Goal: Submit feedback/report problem

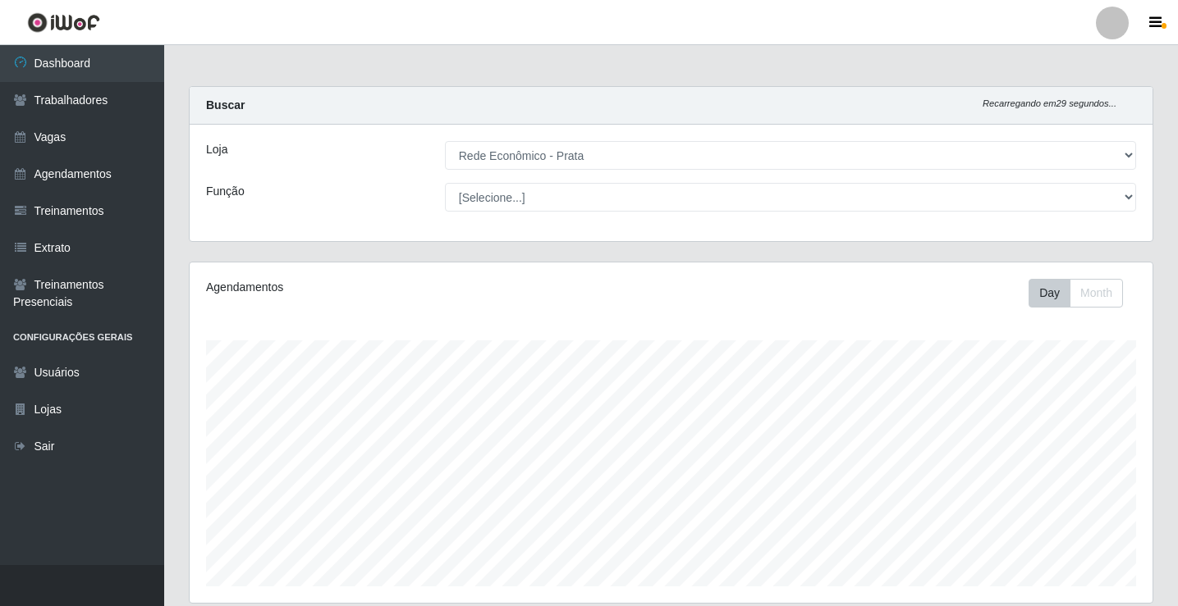
select select "192"
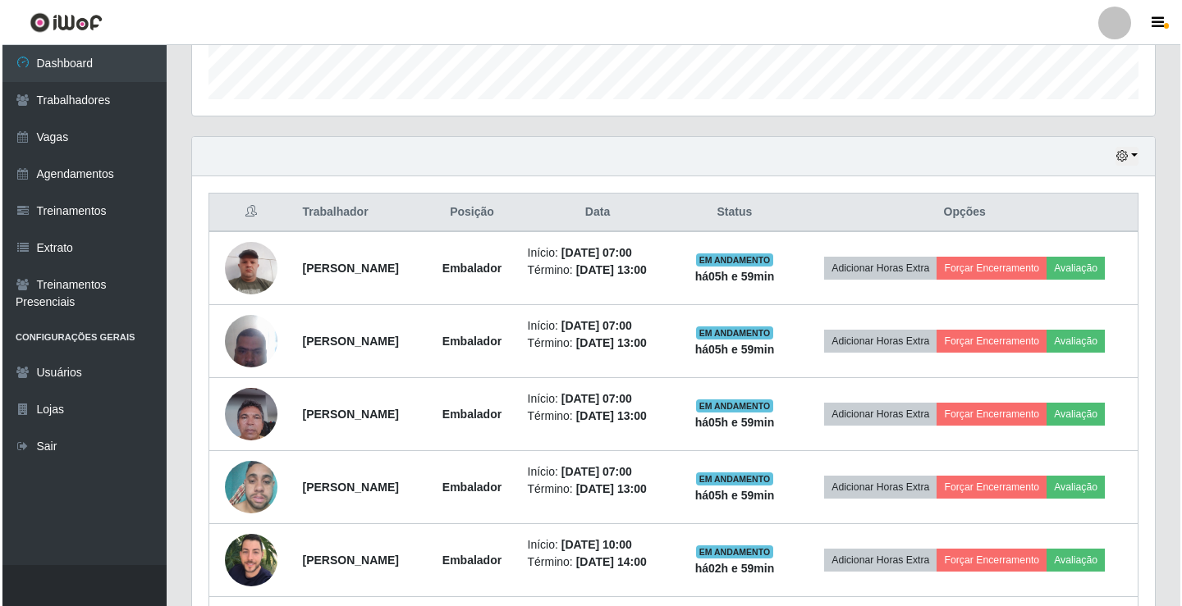
scroll to position [492, 0]
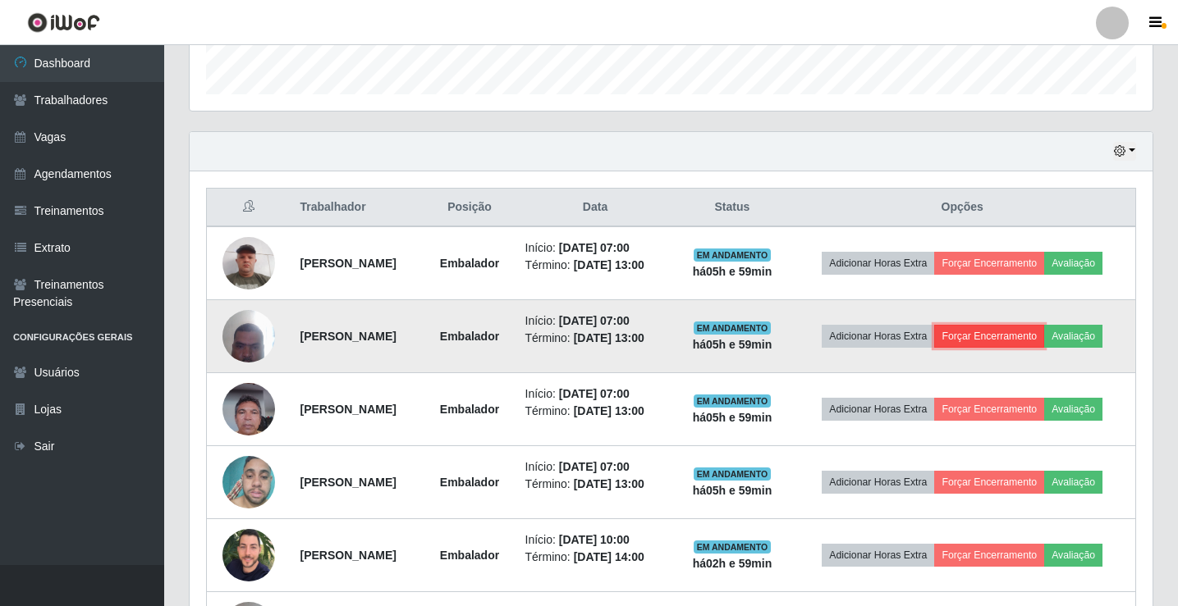
click at [1044, 345] on button "Forçar Encerramento" at bounding box center [989, 336] width 110 height 23
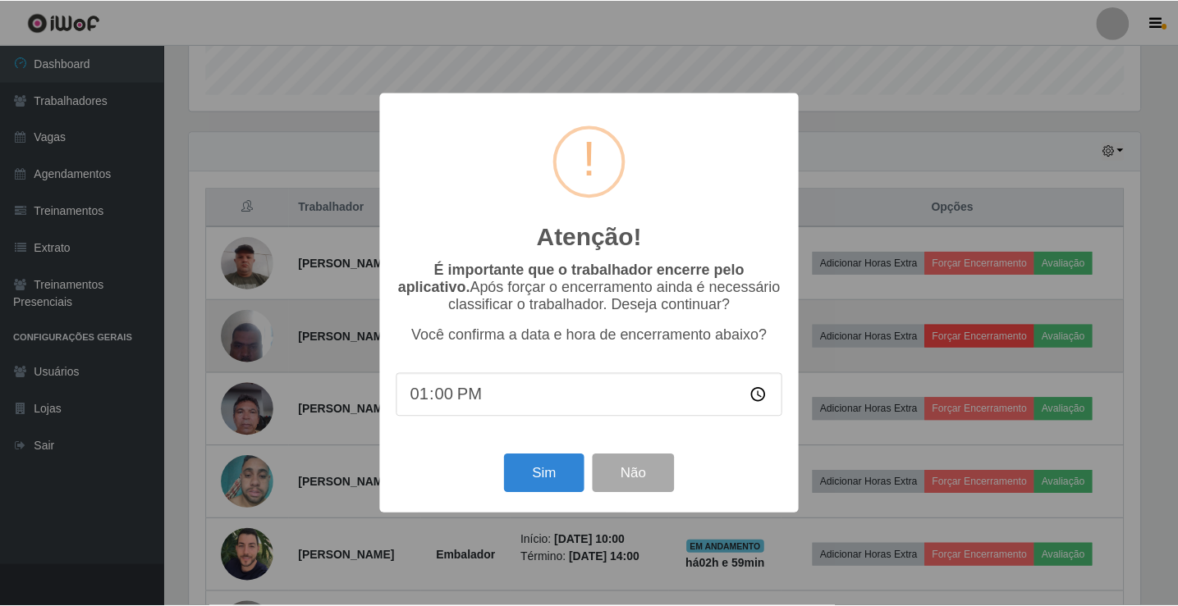
scroll to position [341, 954]
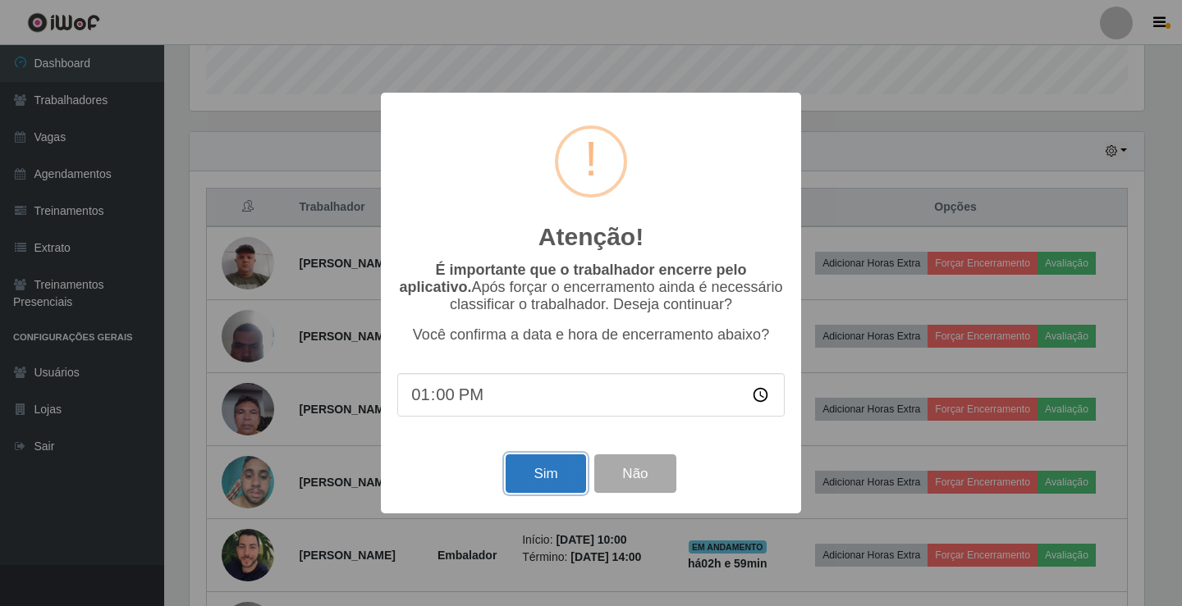
click at [550, 483] on button "Sim" at bounding box center [546, 474] width 80 height 39
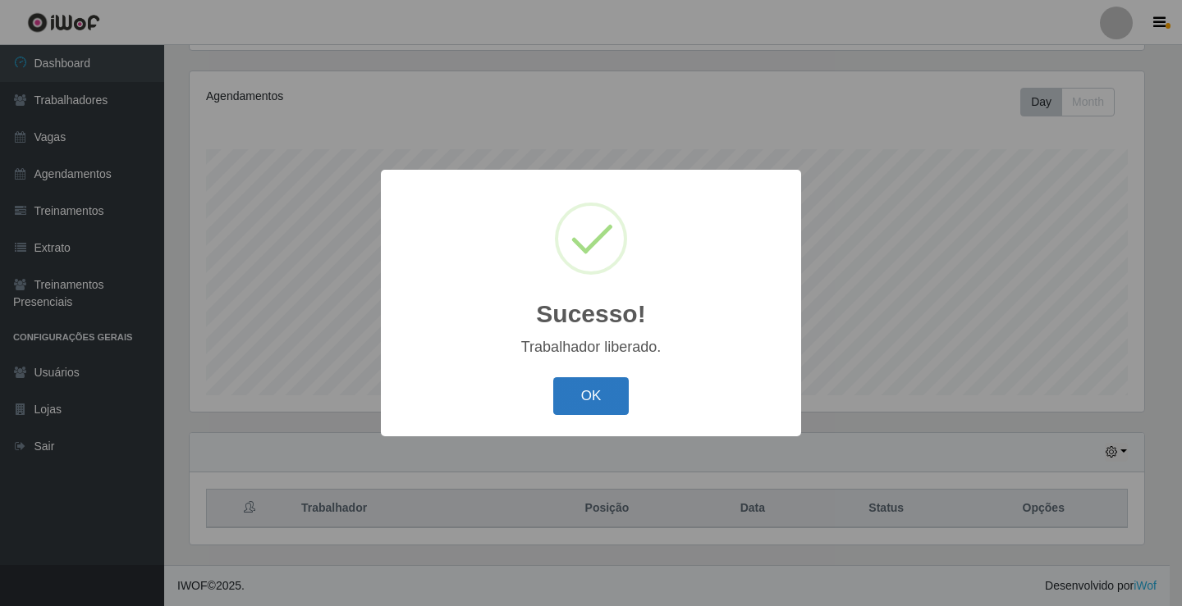
click at [596, 400] on button "OK" at bounding box center [591, 397] width 76 height 39
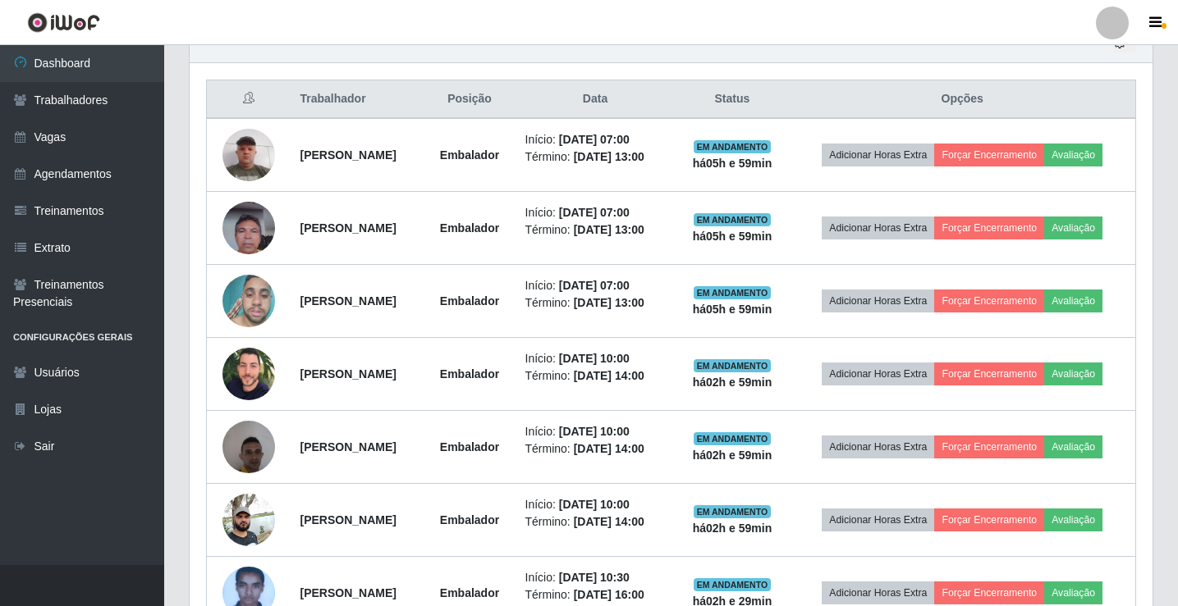
scroll to position [602, 0]
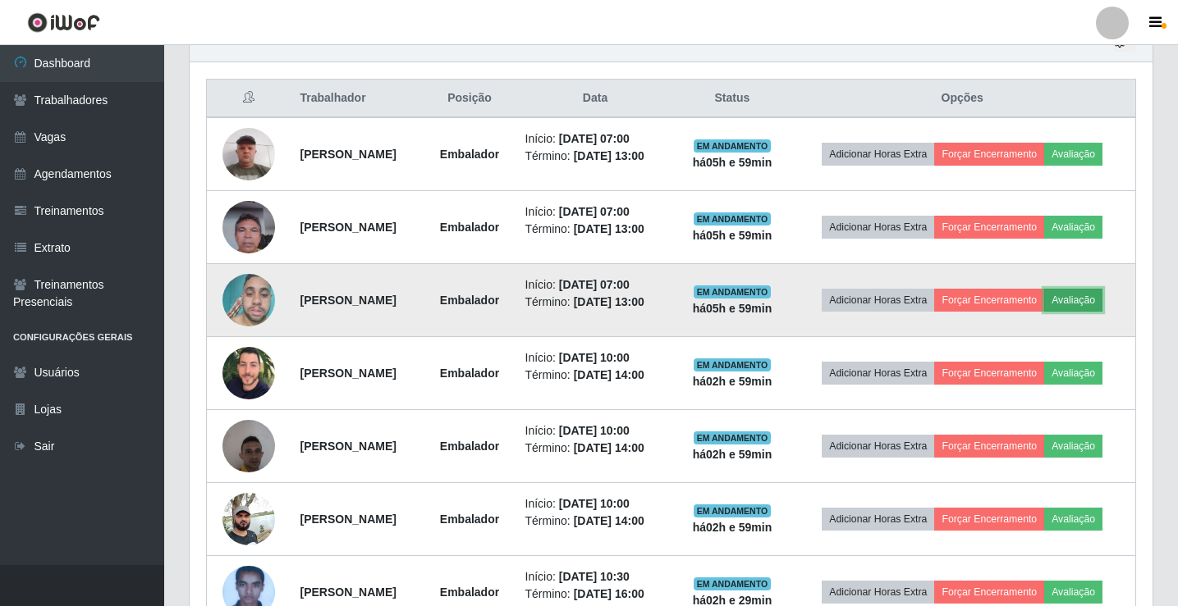
click at [1044, 312] on button "Avaliação" at bounding box center [1073, 300] width 58 height 23
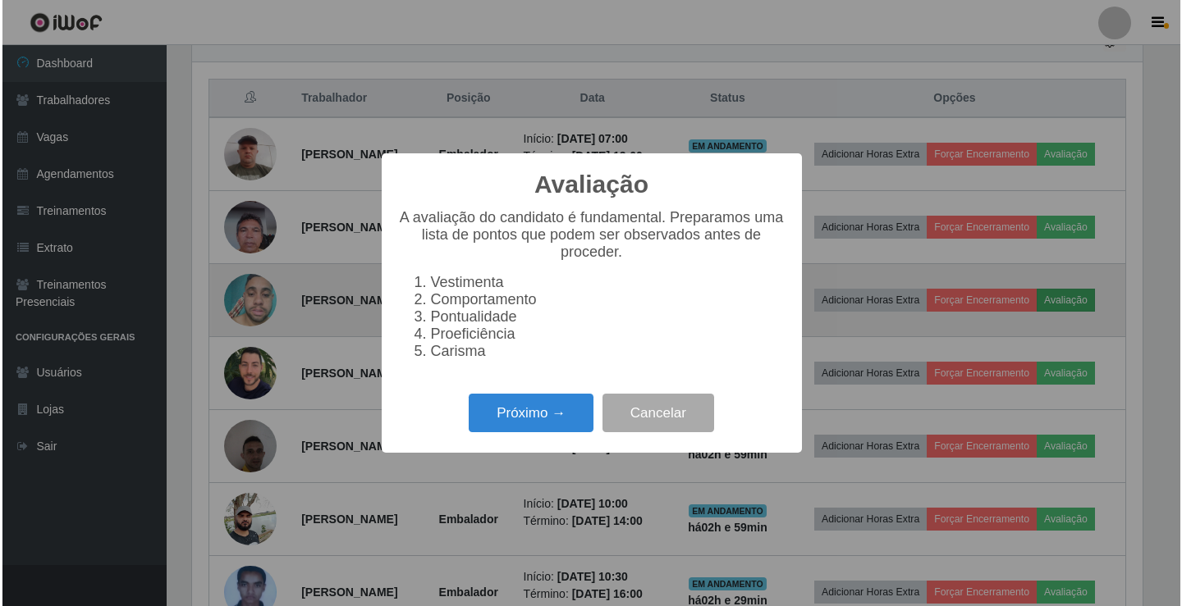
scroll to position [341, 954]
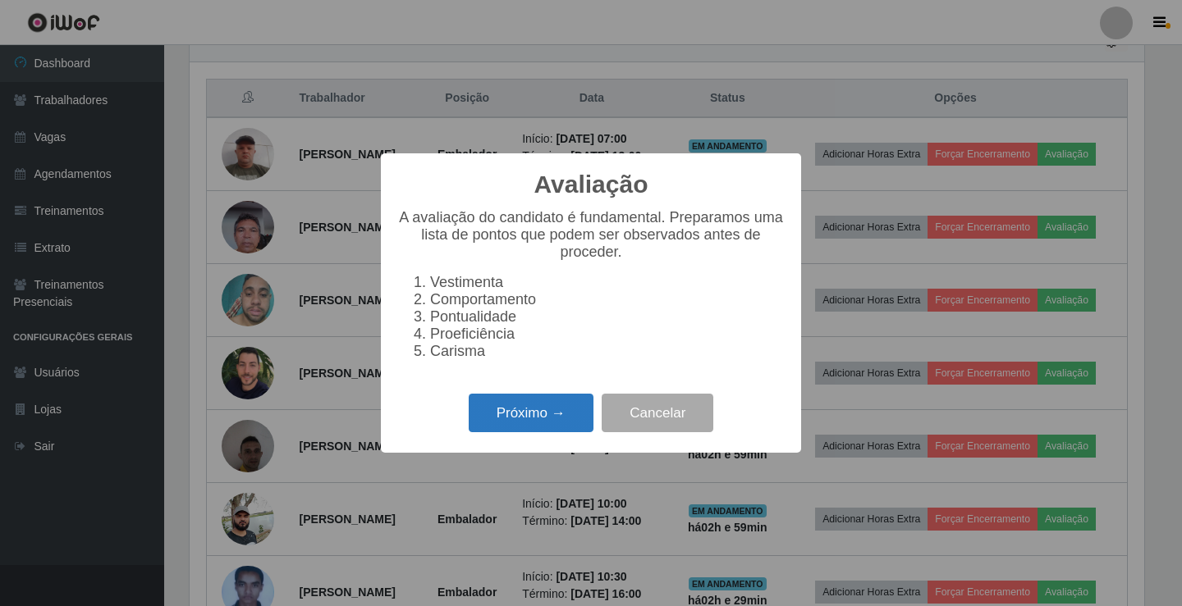
click at [562, 417] on button "Próximo →" at bounding box center [531, 413] width 125 height 39
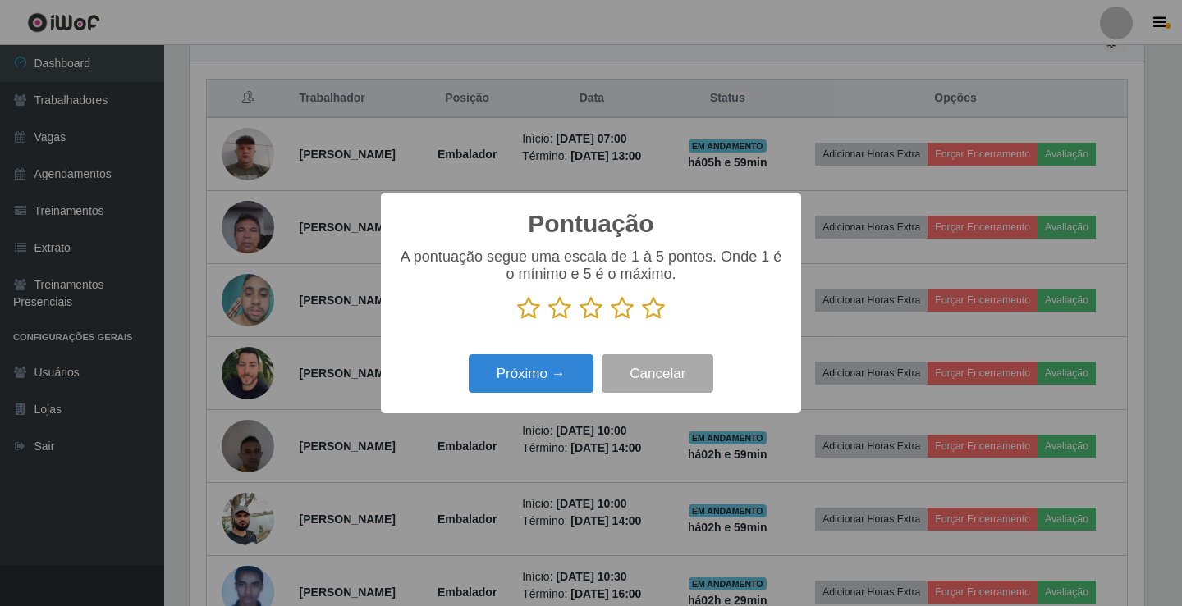
click at [647, 315] on icon at bounding box center [653, 308] width 23 height 25
click at [642, 321] on input "radio" at bounding box center [642, 321] width 0 height 0
click at [571, 382] on button "Próximo →" at bounding box center [531, 374] width 125 height 39
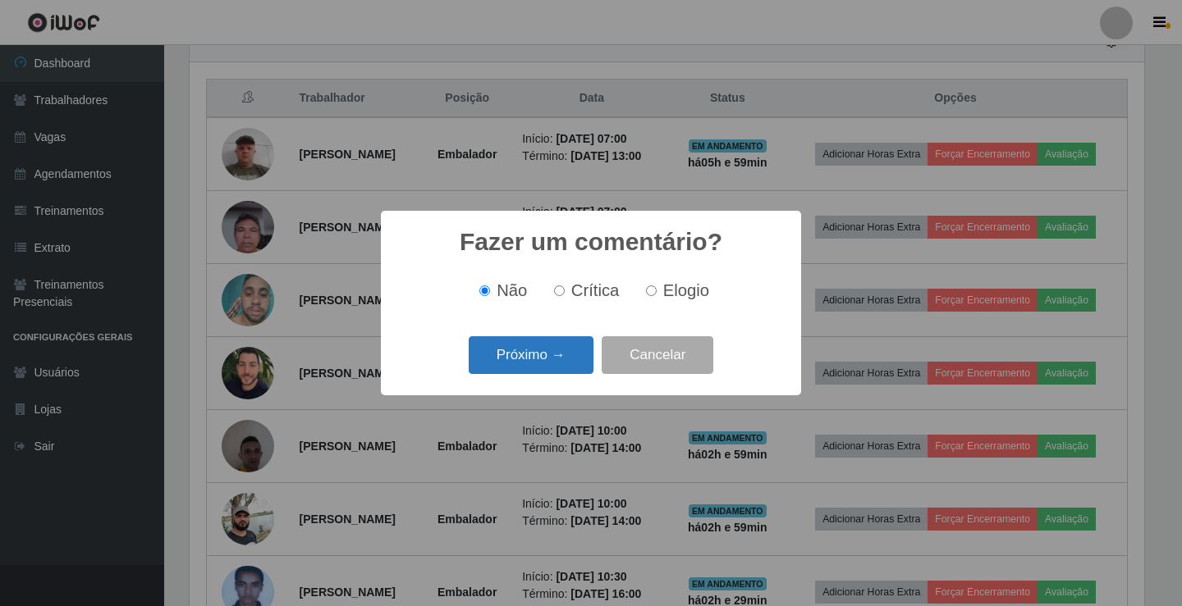
click at [581, 367] on button "Próximo →" at bounding box center [531, 355] width 125 height 39
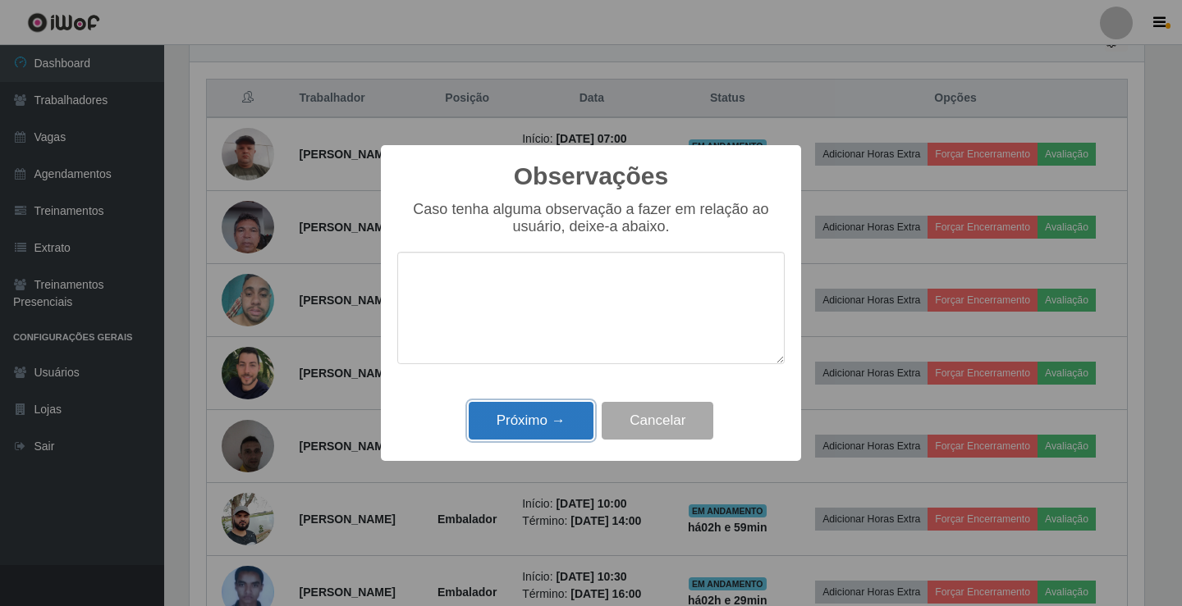
click at [566, 415] on button "Próximo →" at bounding box center [531, 421] width 125 height 39
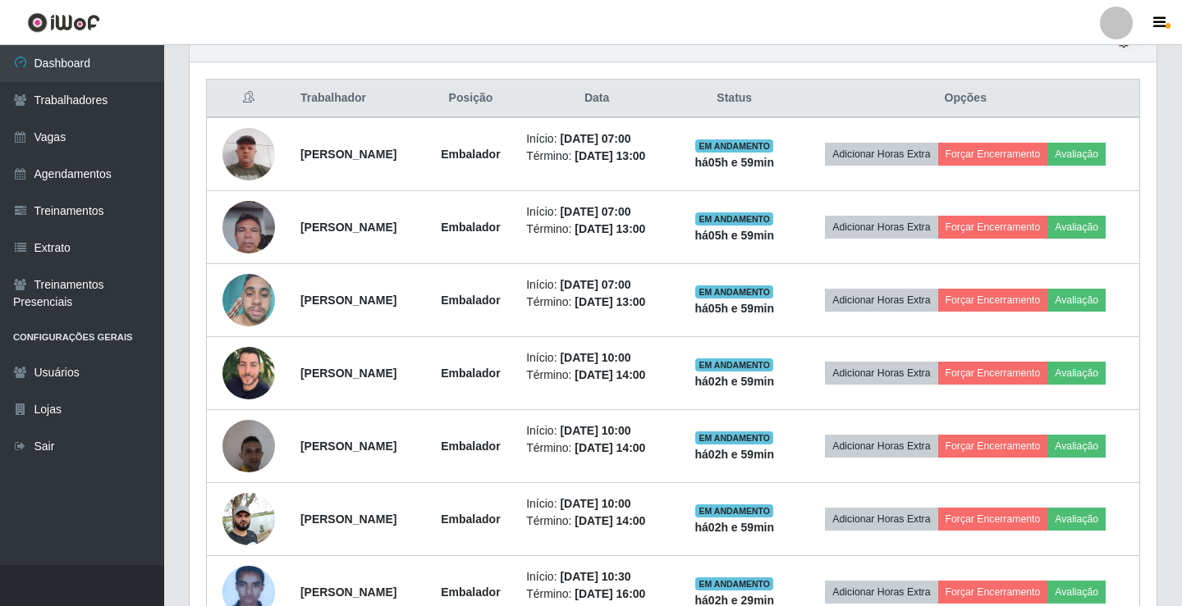
scroll to position [341, 963]
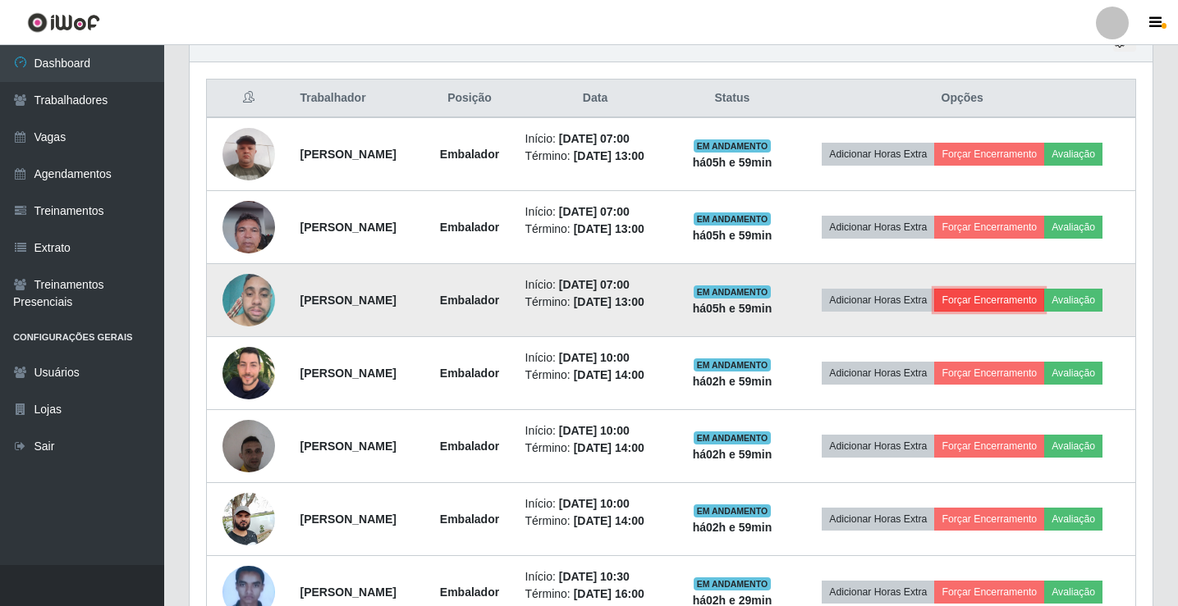
click at [1044, 310] on button "Forçar Encerramento" at bounding box center [989, 300] width 110 height 23
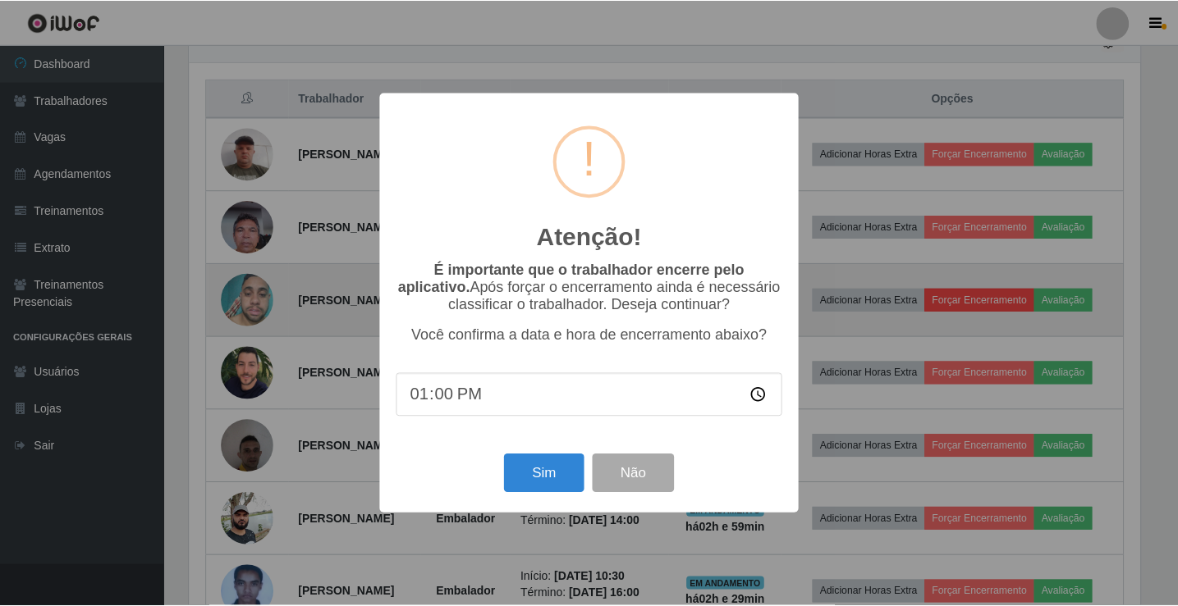
scroll to position [341, 954]
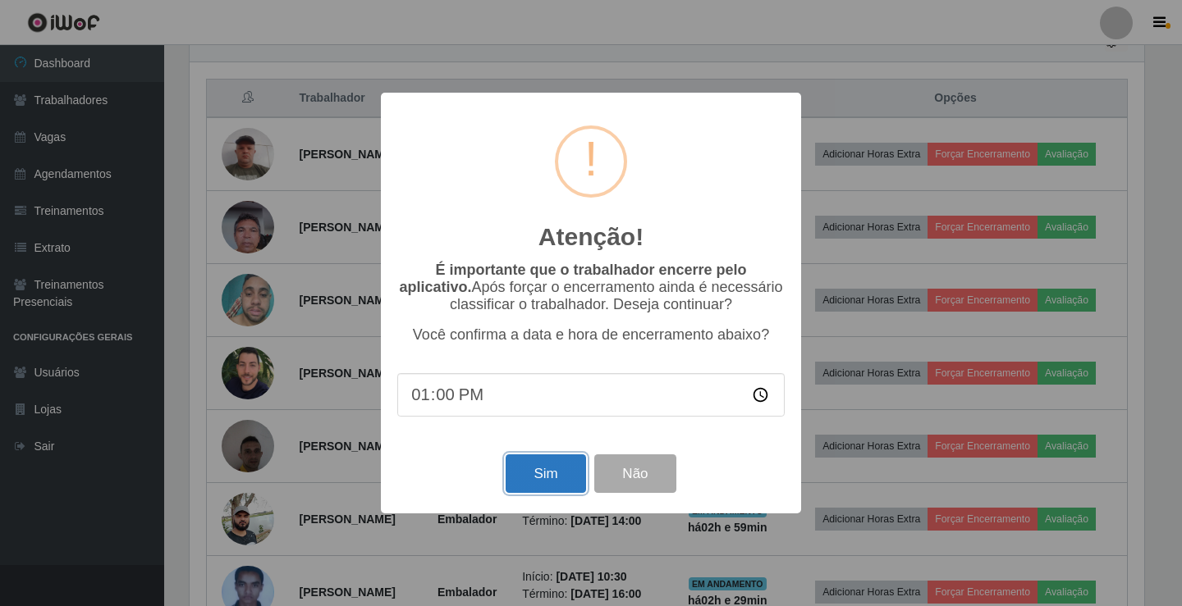
click at [566, 481] on button "Sim" at bounding box center [546, 474] width 80 height 39
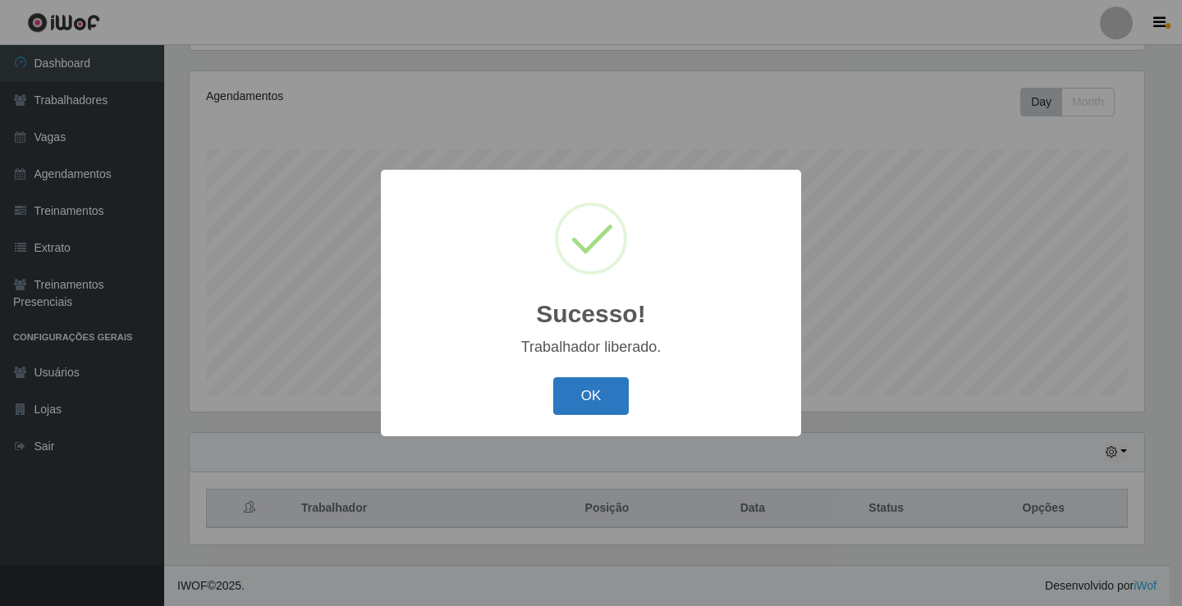
click at [613, 405] on button "OK" at bounding box center [591, 397] width 76 height 39
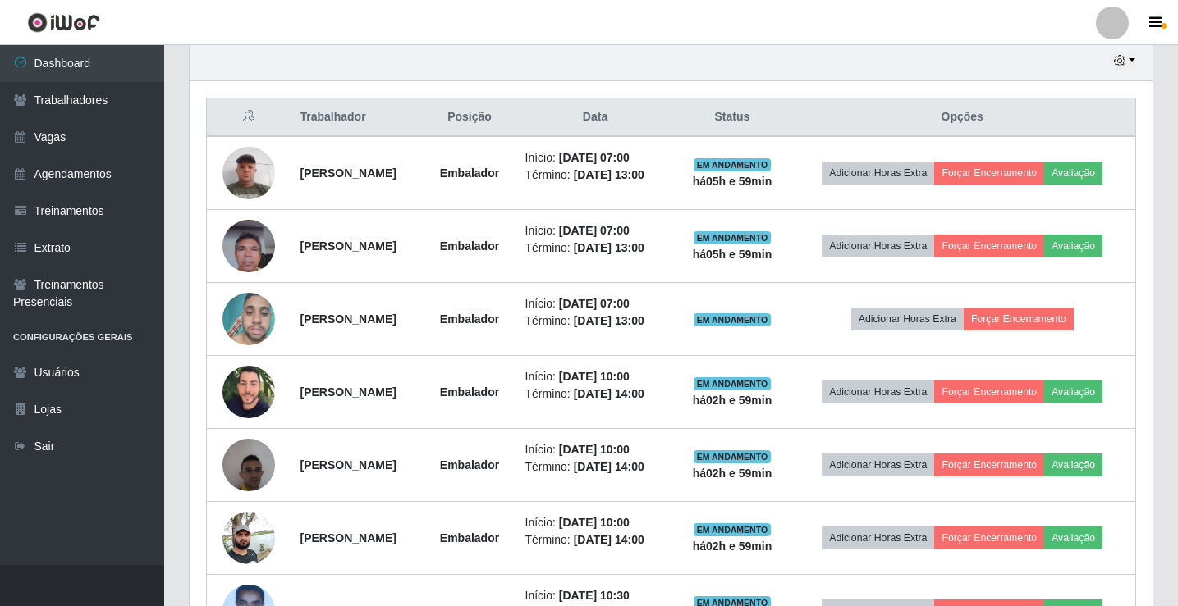
scroll to position [0, 0]
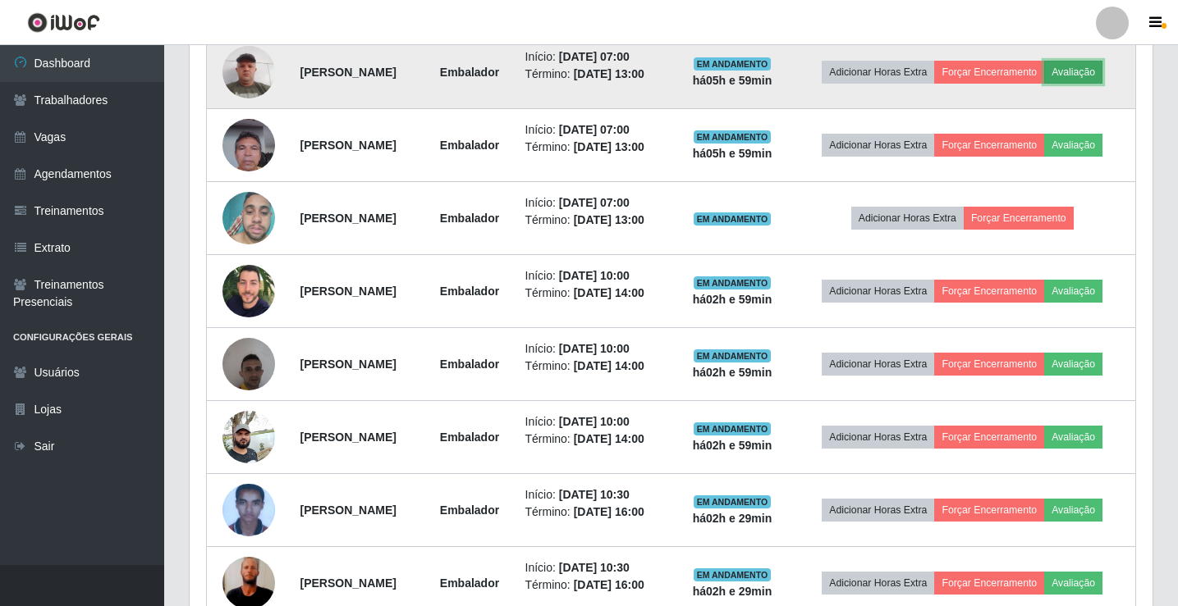
click at [1044, 84] on button "Avaliação" at bounding box center [1073, 72] width 58 height 23
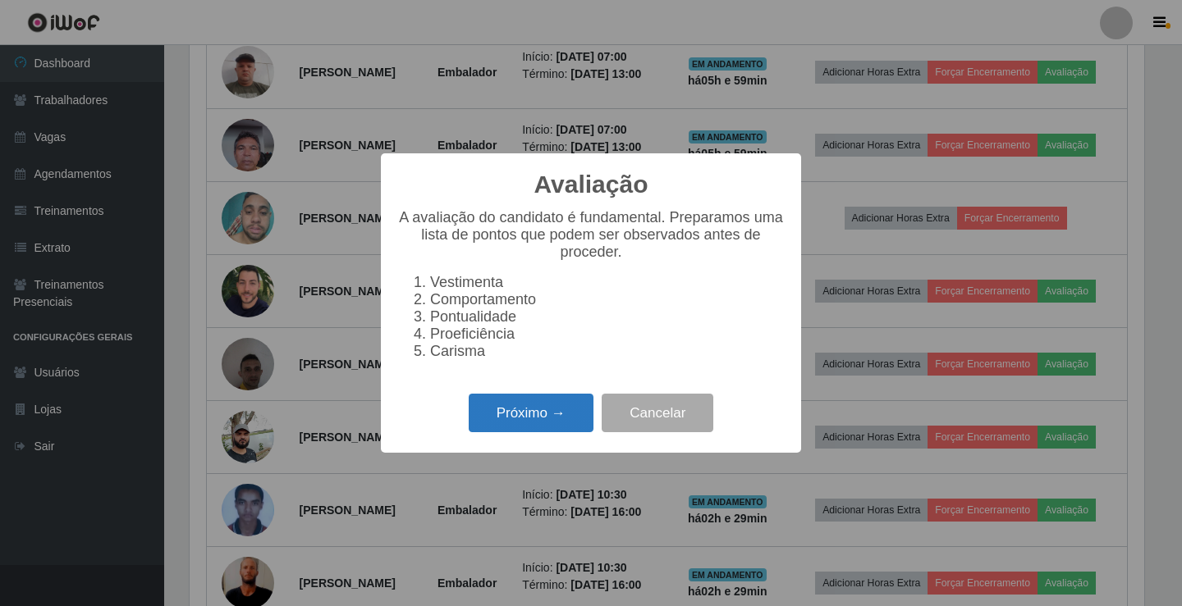
click at [556, 422] on button "Próximo →" at bounding box center [531, 413] width 125 height 39
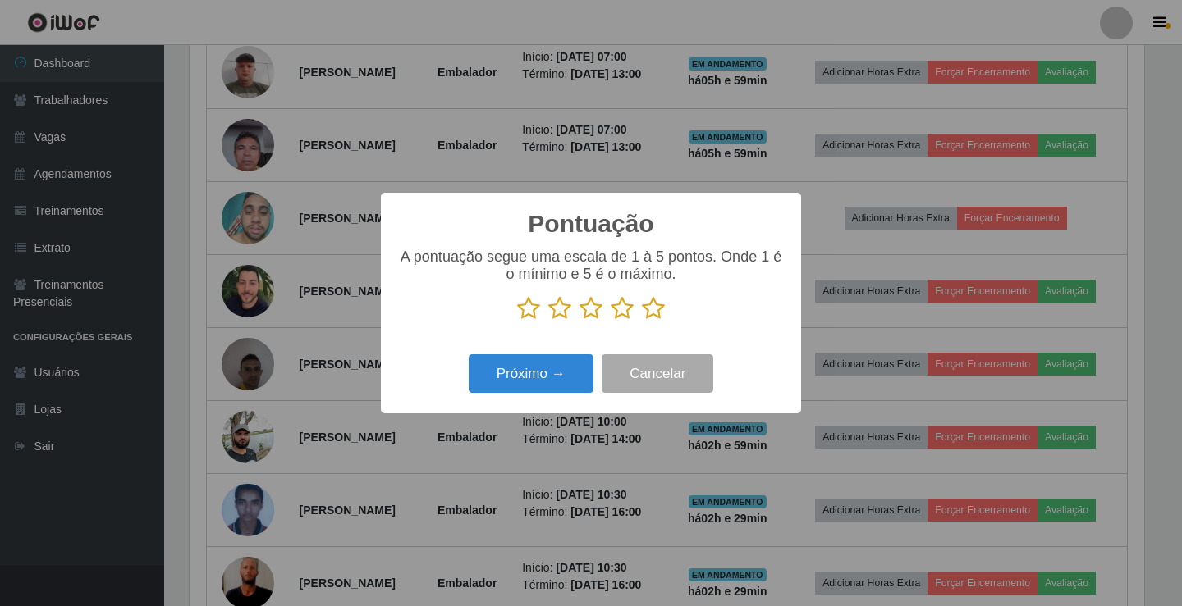
click at [659, 315] on icon at bounding box center [653, 308] width 23 height 25
click at [642, 321] on input "radio" at bounding box center [642, 321] width 0 height 0
click at [575, 378] on button "Próximo →" at bounding box center [531, 374] width 125 height 39
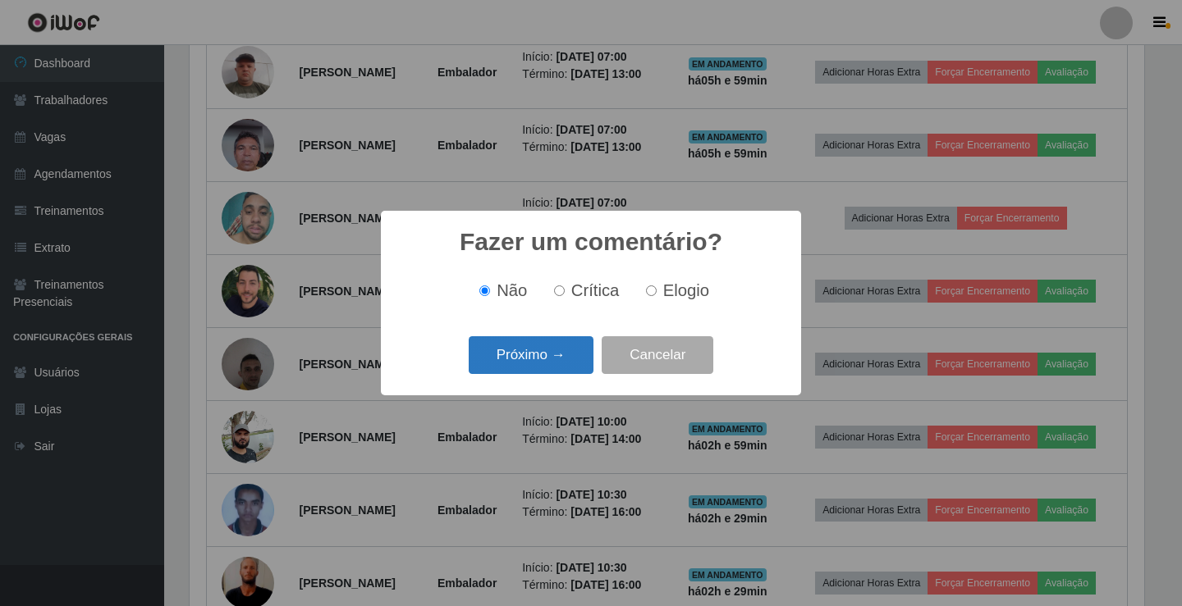
click at [585, 369] on button "Próximo →" at bounding box center [531, 355] width 125 height 39
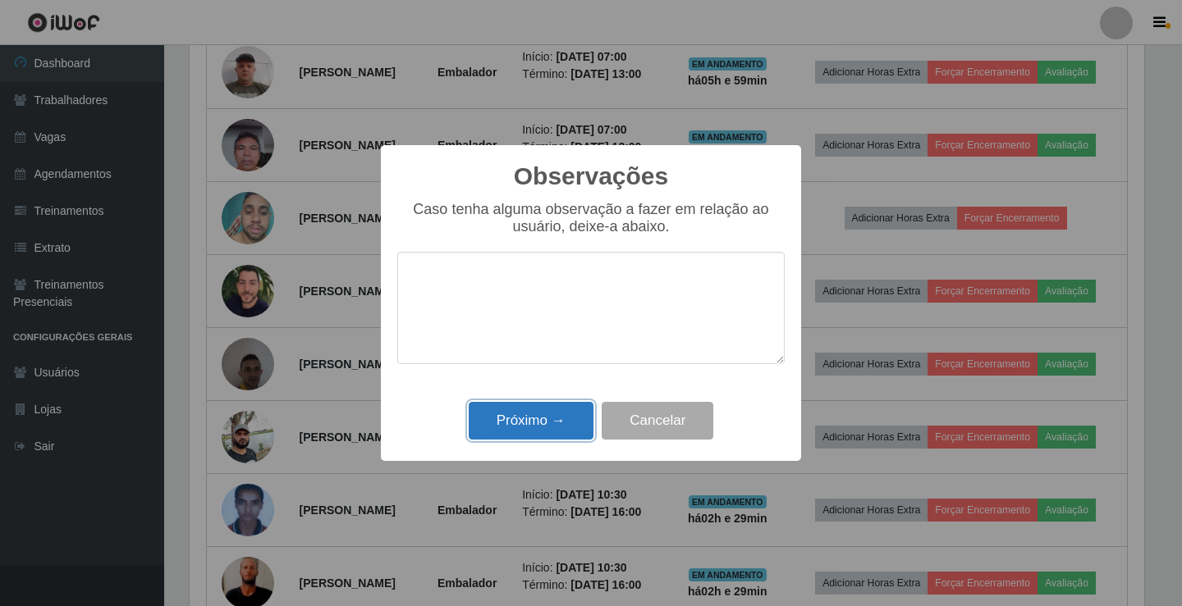
click at [574, 418] on button "Próximo →" at bounding box center [531, 421] width 125 height 39
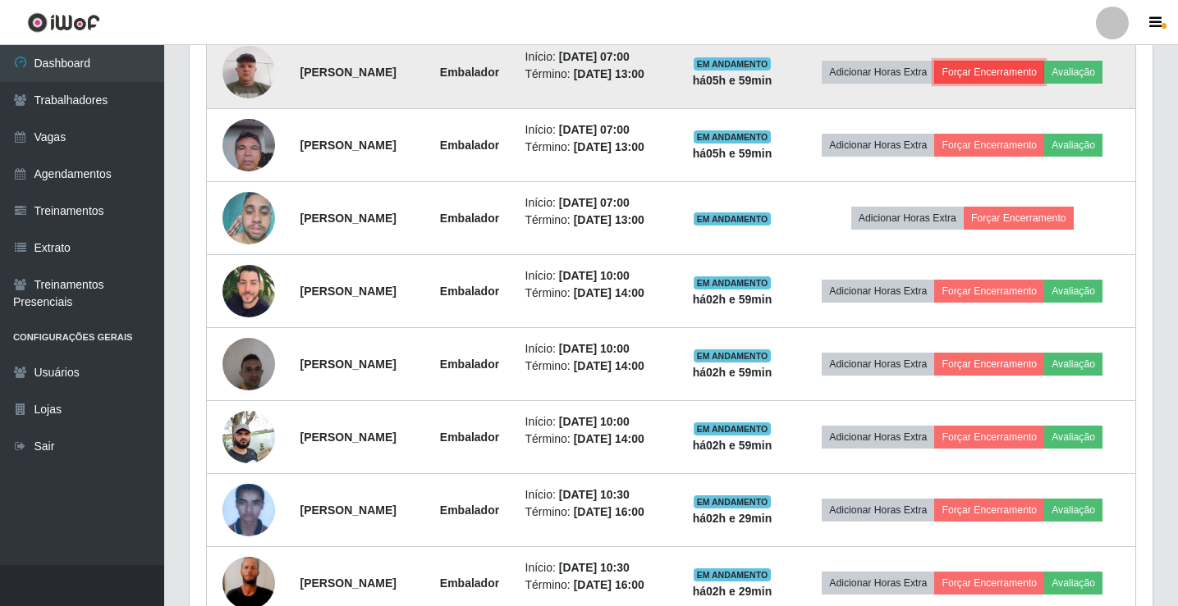
click at [1044, 68] on button "Forçar Encerramento" at bounding box center [989, 72] width 110 height 23
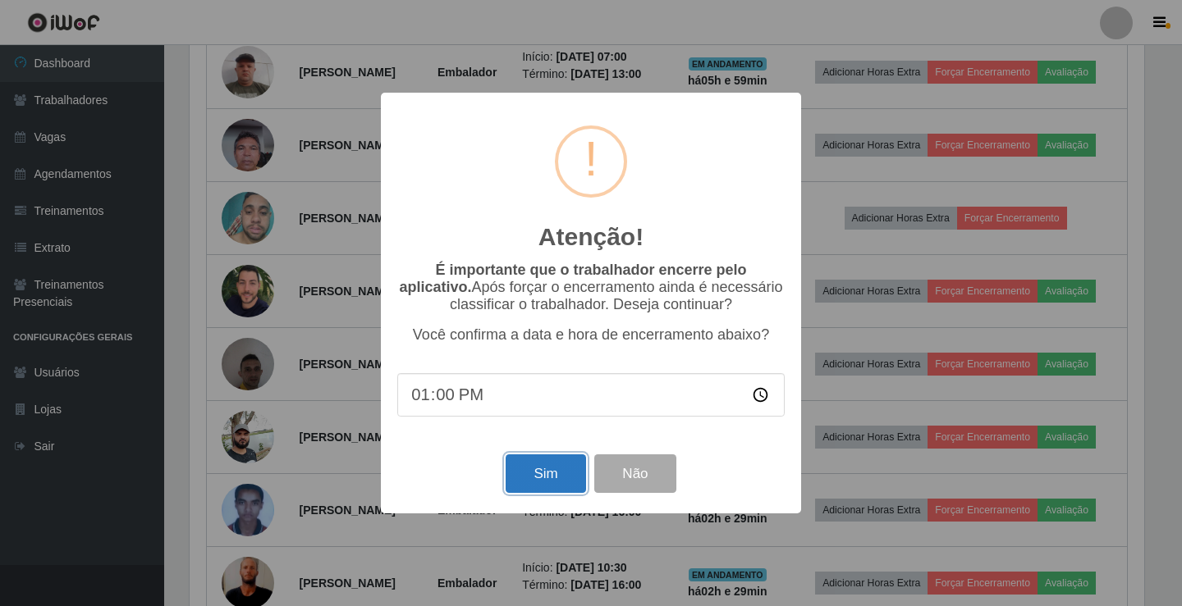
click at [525, 485] on button "Sim" at bounding box center [546, 474] width 80 height 39
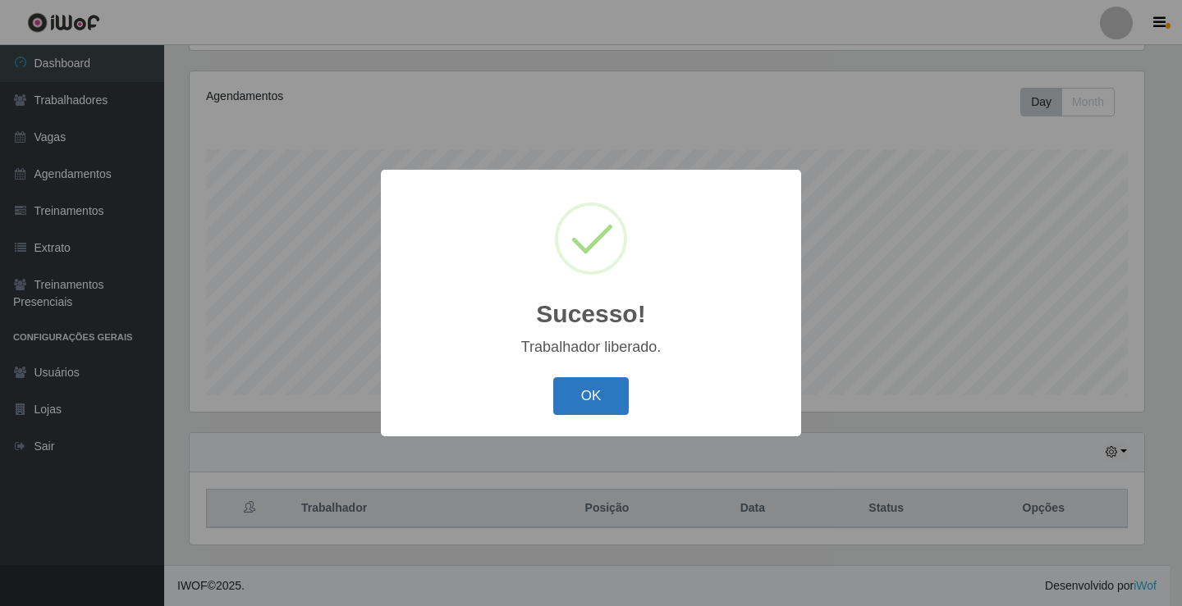
click at [613, 394] on button "OK" at bounding box center [591, 397] width 76 height 39
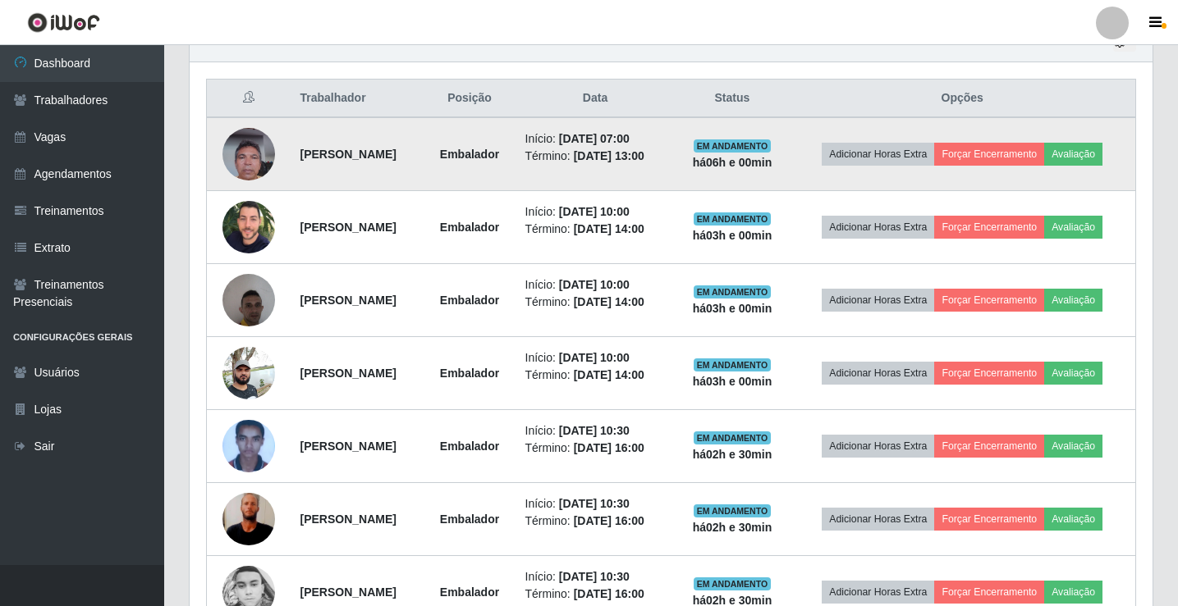
click at [249, 160] on img at bounding box center [248, 154] width 53 height 70
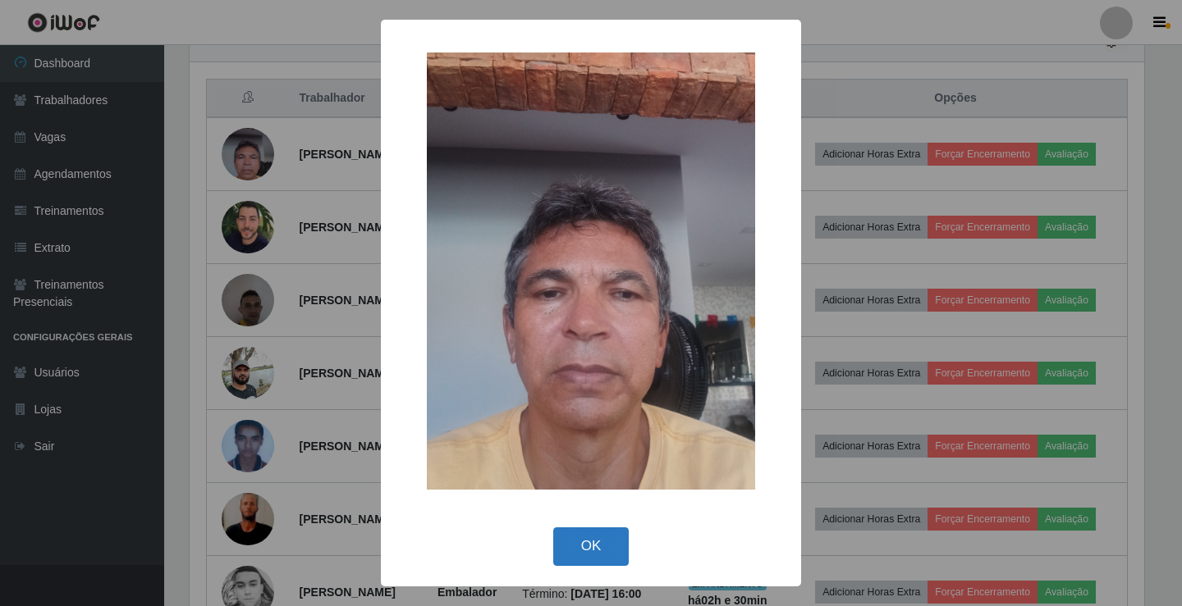
click at [616, 533] on button "OK" at bounding box center [591, 547] width 76 height 39
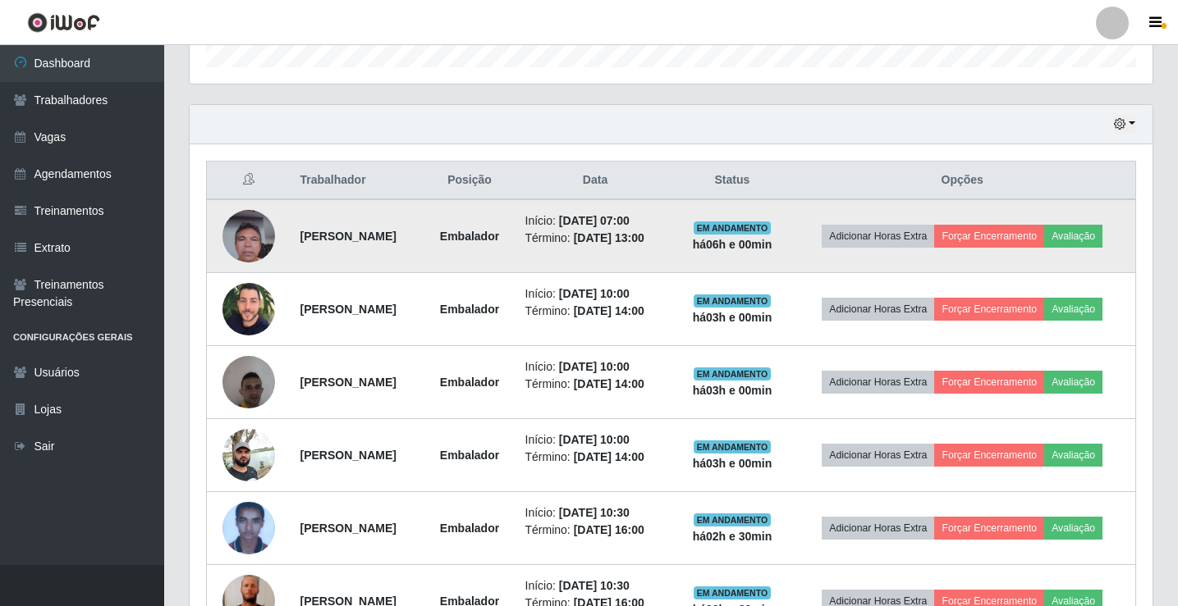
click at [245, 244] on img at bounding box center [248, 236] width 53 height 70
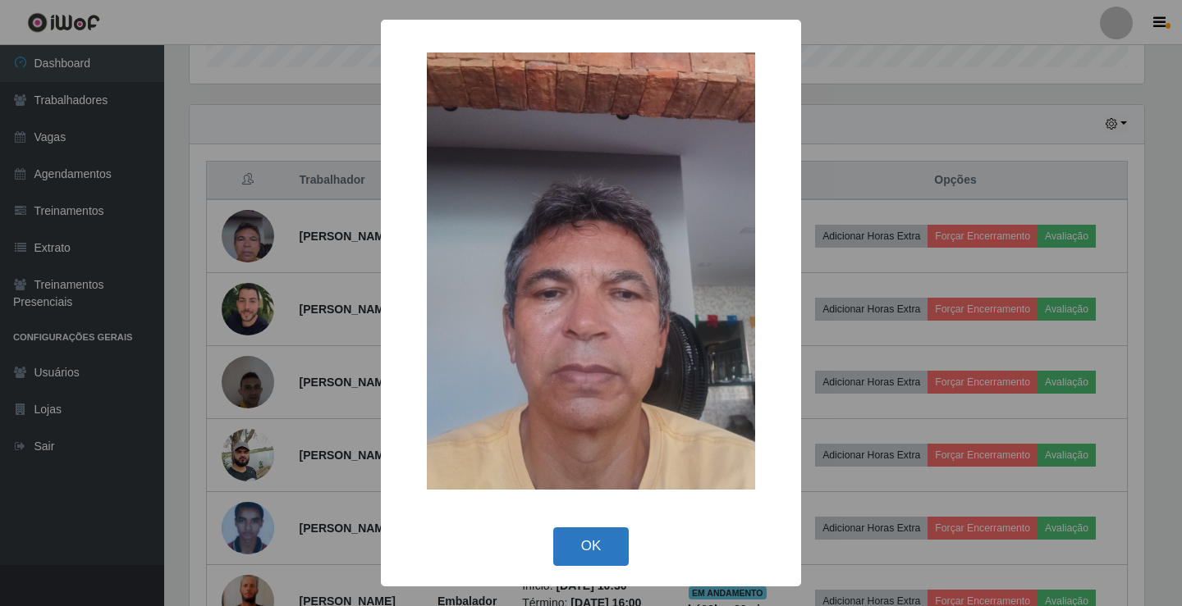
click at [593, 546] on button "OK" at bounding box center [591, 547] width 76 height 39
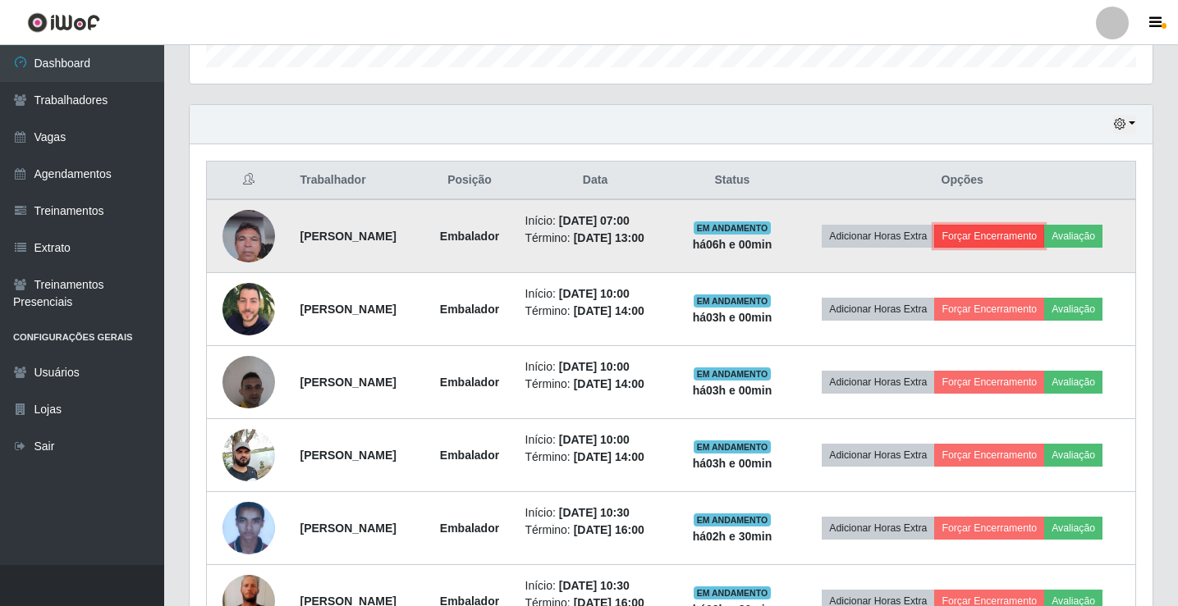
click at [1036, 225] on button "Forçar Encerramento" at bounding box center [989, 236] width 110 height 23
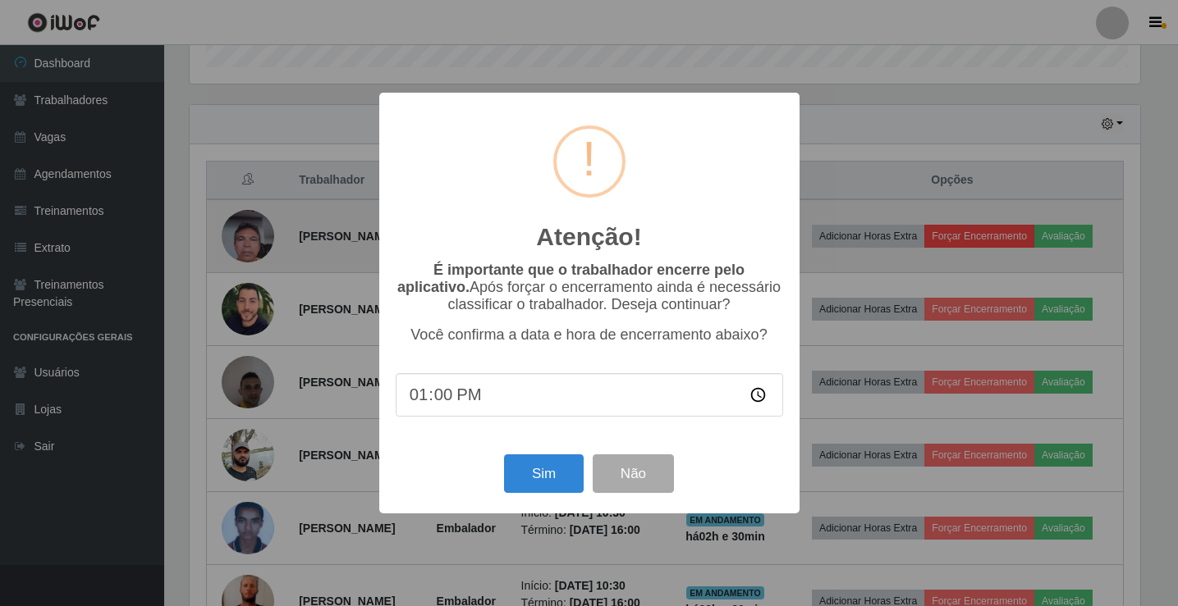
scroll to position [341, 954]
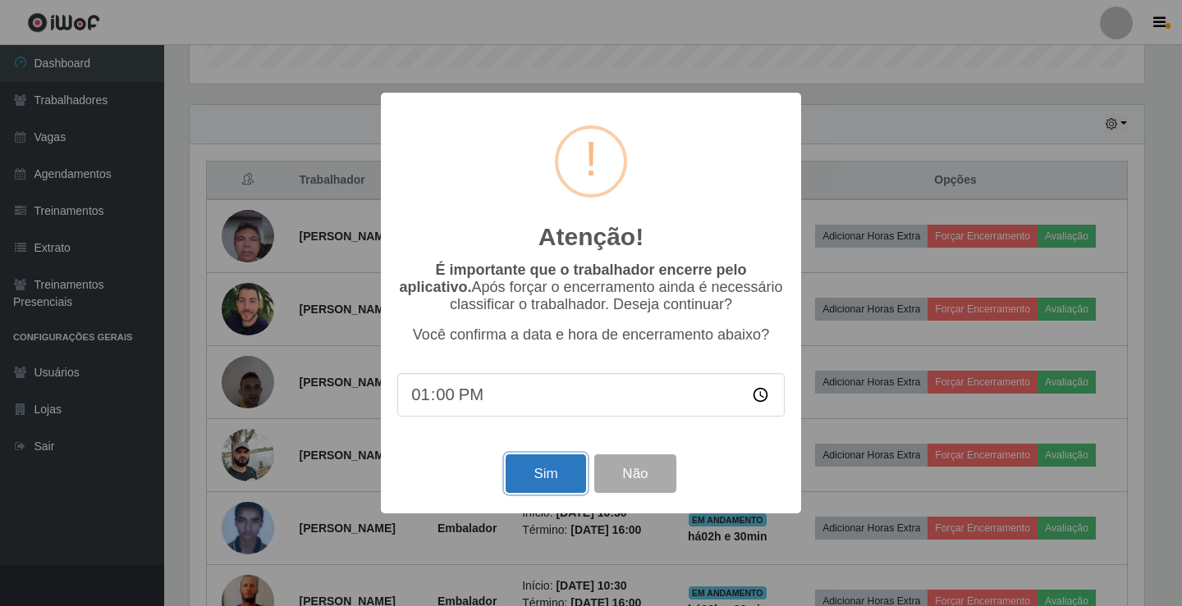
click at [560, 478] on button "Sim" at bounding box center [546, 474] width 80 height 39
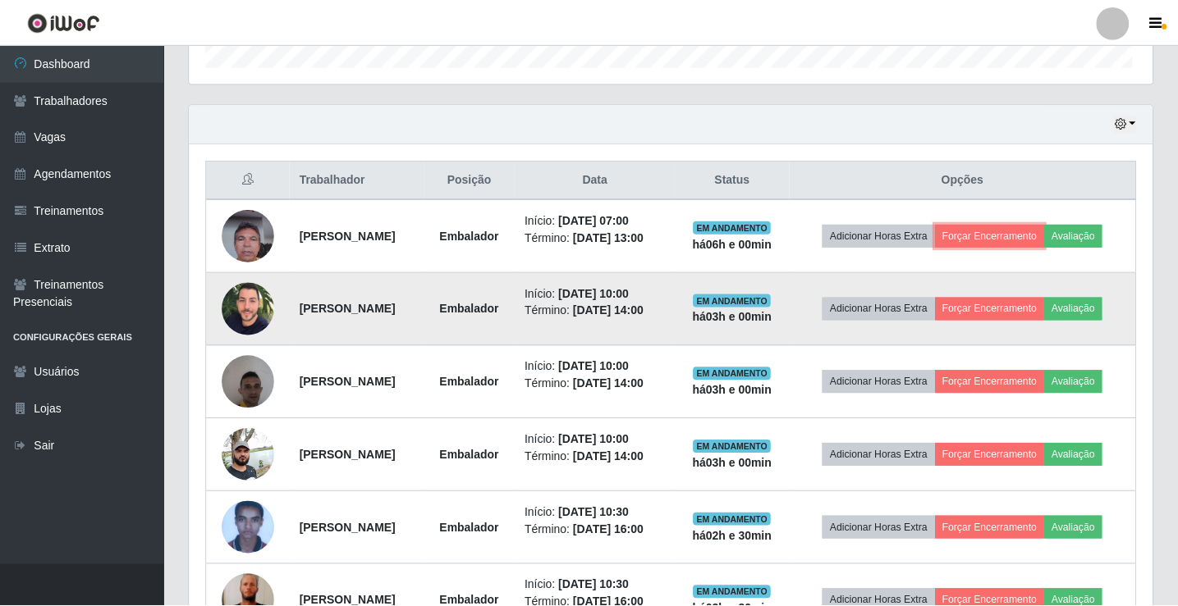
scroll to position [820336, 819714]
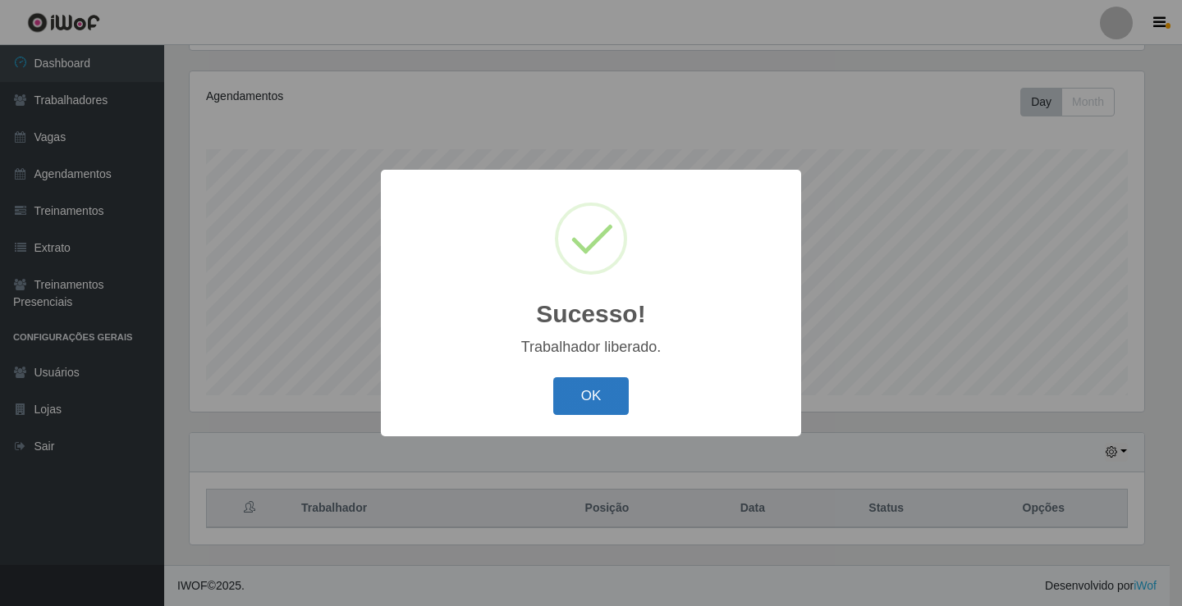
click at [589, 389] on button "OK" at bounding box center [591, 397] width 76 height 39
